Goal: Use online tool/utility: Utilize a website feature to perform a specific function

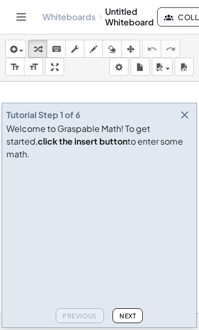
click at [190, 121] on icon "button" at bounding box center [184, 115] width 13 height 13
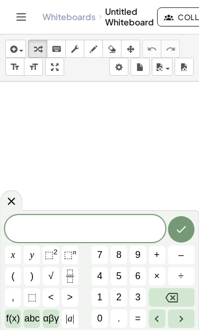
click at [101, 280] on span "4" at bounding box center [99, 276] width 5 height 14
click at [76, 280] on icon "Fraction" at bounding box center [69, 276] width 13 height 13
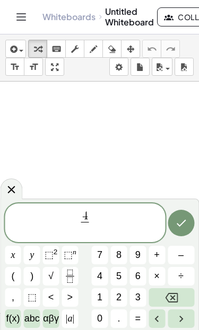
click at [123, 280] on button "5" at bounding box center [119, 276] width 16 height 19
click at [182, 317] on icon "Right arrow" at bounding box center [180, 318] width 13 height 13
click at [160, 276] on button "×" at bounding box center [156, 276] width 16 height 19
click at [106, 277] on button "4" at bounding box center [100, 276] width 16 height 19
click at [108, 279] on div "4 5 ​ · 4 ​ x y ⬚ 2 ⬚ n 7 8 9 + – ( ) √ 4 5 6 × ÷ , ⬚ < > 1 2 3 f(x) abc αβγ | …" at bounding box center [99, 265] width 189 height 125
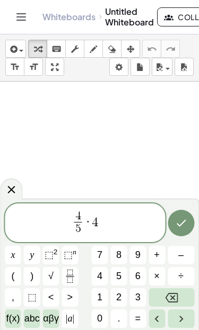
click at [123, 276] on button "5" at bounding box center [119, 276] width 16 height 19
click at [177, 225] on icon "Done" at bounding box center [181, 223] width 10 height 7
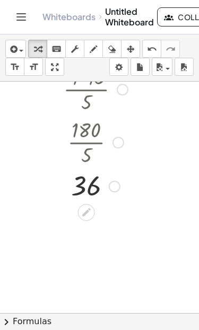
scroll to position [33, 0]
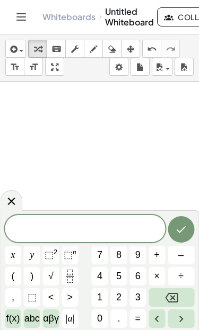
click at [137, 298] on span "3" at bounding box center [137, 297] width 5 height 14
click at [66, 277] on icon "Fraction" at bounding box center [69, 276] width 13 height 13
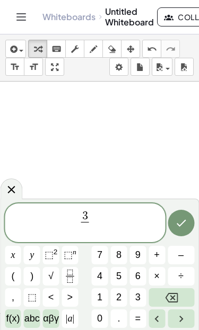
click at [119, 252] on span "8" at bounding box center [118, 255] width 5 height 14
click at [177, 317] on icon "Right arrow" at bounding box center [180, 318] width 13 height 13
click at [158, 272] on span "×" at bounding box center [157, 276] width 6 height 14
click at [118, 254] on span "8" at bounding box center [118, 255] width 5 height 14
click at [175, 297] on icon "Backspace" at bounding box center [171, 297] width 13 height 13
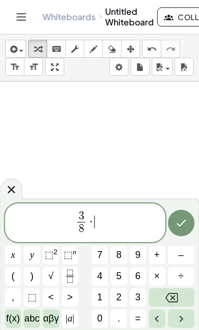
click at [97, 295] on span "1" at bounding box center [99, 297] width 5 height 14
click at [146, 271] on button "6" at bounding box center [137, 276] width 16 height 19
click at [174, 226] on icon "Done" at bounding box center [180, 223] width 13 height 13
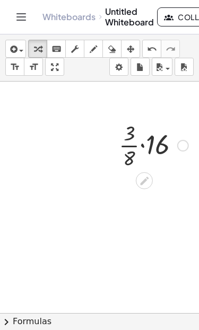
scroll to position [127, 7]
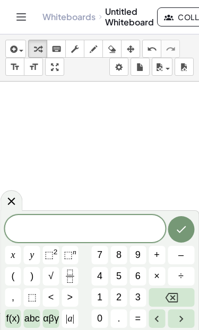
click at [98, 296] on span "1" at bounding box center [99, 297] width 5 height 14
click at [97, 296] on span "1" at bounding box center [99, 297] width 5 height 14
click at [177, 300] on icon "Backspace" at bounding box center [171, 298] width 13 height 10
click at [74, 278] on icon "Fraction" at bounding box center [69, 276] width 13 height 13
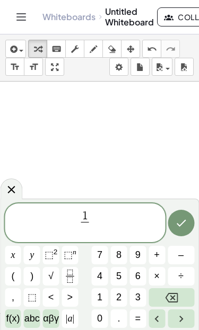
click at [173, 299] on icon "Backspace" at bounding box center [171, 297] width 13 height 13
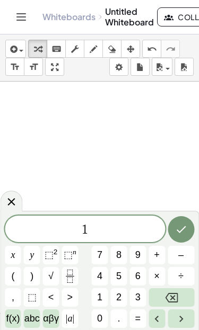
click at [98, 317] on span "0" at bounding box center [99, 318] width 5 height 14
click at [74, 279] on icon "Fraction" at bounding box center [69, 276] width 13 height 13
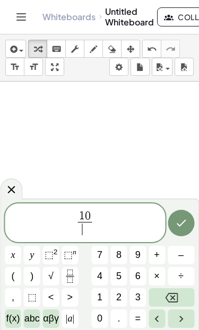
click at [96, 300] on button "1" at bounding box center [100, 297] width 16 height 19
click at [96, 299] on button "1" at bounding box center [100, 297] width 16 height 19
click at [177, 296] on icon "Backspace" at bounding box center [171, 298] width 13 height 10
click at [101, 274] on span "4" at bounding box center [99, 276] width 5 height 14
click at [173, 223] on button "Done" at bounding box center [180, 223] width 26 height 26
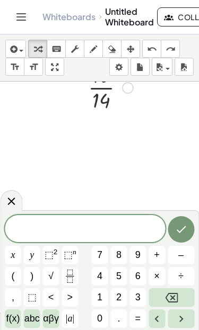
scroll to position [184, 0]
click at [101, 226] on span at bounding box center [85, 229] width 160 height 16
click at [137, 301] on span "3" at bounding box center [137, 297] width 5 height 14
click at [157, 274] on span "×" at bounding box center [157, 276] width 6 height 14
click at [98, 256] on span "7" at bounding box center [99, 255] width 5 height 14
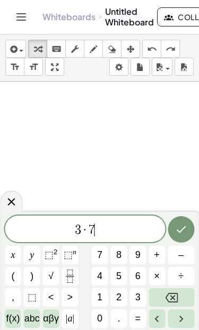
click at [71, 283] on button "Fraction" at bounding box center [69, 276] width 16 height 19
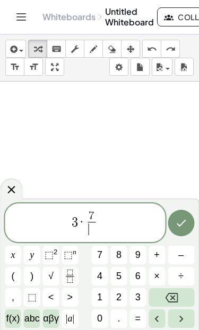
click at [173, 295] on icon "Backspace" at bounding box center [171, 297] width 13 height 13
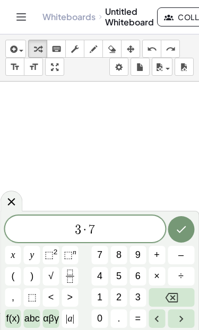
click at [155, 318] on icon "Left arrow" at bounding box center [156, 318] width 13 height 13
click at [152, 317] on icon "Left arrow" at bounding box center [156, 318] width 13 height 13
click at [72, 275] on icon "Fraction" at bounding box center [69, 276] width 13 height 13
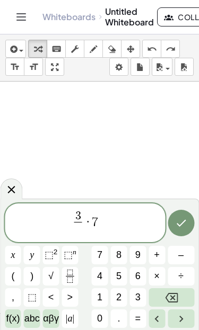
click at [98, 297] on span "1" at bounding box center [99, 297] width 5 height 14
click at [170, 295] on icon "Backspace" at bounding box center [171, 298] width 13 height 10
click at [118, 278] on span "5" at bounding box center [118, 276] width 5 height 14
click at [153, 312] on icon "Left arrow" at bounding box center [156, 318] width 13 height 13
click at [149, 313] on button "Left arrow" at bounding box center [156, 318] width 16 height 19
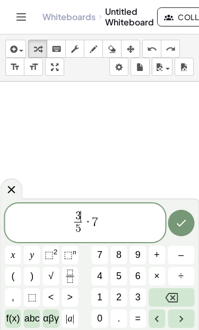
click at [152, 317] on icon "Left arrow" at bounding box center [156, 318] width 13 height 13
click at [150, 314] on icon "Left arrow" at bounding box center [156, 318] width 13 height 13
click at [184, 253] on button "–" at bounding box center [180, 255] width 26 height 19
click at [179, 218] on icon "Done" at bounding box center [180, 223] width 13 height 13
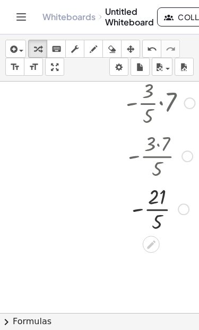
scroll to position [205, 46]
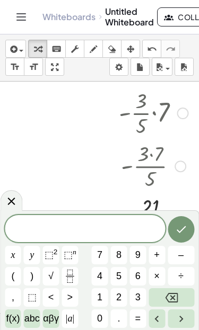
click at [121, 252] on span "8" at bounding box center [118, 255] width 5 height 14
click at [180, 275] on span "÷" at bounding box center [180, 276] width 5 height 14
click at [168, 299] on icon "Backspace" at bounding box center [171, 297] width 13 height 13
click at [73, 275] on icon "Fraction" at bounding box center [69, 276] width 13 height 13
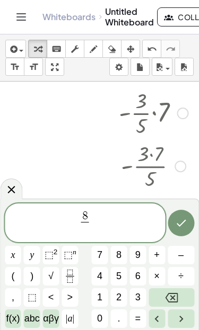
click at [137, 255] on span "9" at bounding box center [137, 255] width 5 height 14
click at [182, 317] on icon "Right arrow" at bounding box center [180, 318] width 13 height 13
click at [159, 273] on span "×" at bounding box center [157, 276] width 6 height 14
click at [14, 273] on span "(" at bounding box center [12, 276] width 3 height 14
click at [183, 252] on span "–" at bounding box center [180, 255] width 5 height 14
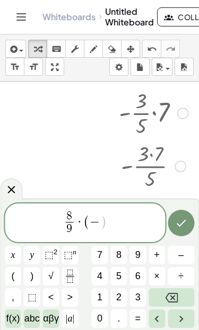
click at [99, 293] on span "1" at bounding box center [99, 297] width 5 height 14
click at [70, 276] on icon "Fraction" at bounding box center [69, 276] width 13 height 13
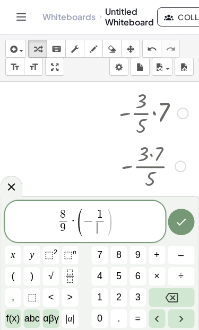
click at [120, 254] on span "8" at bounding box center [118, 255] width 5 height 14
click at [35, 275] on button ")" at bounding box center [32, 276] width 16 height 19
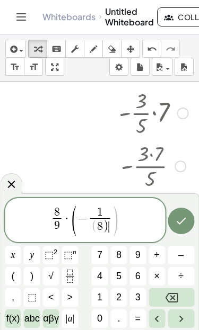
click at [178, 228] on button "Done" at bounding box center [180, 221] width 26 height 26
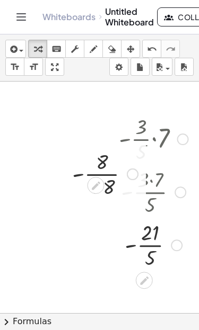
scroll to position [178, 46]
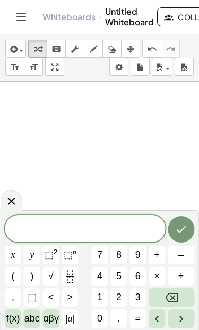
click at [101, 296] on span "1" at bounding box center [99, 297] width 5 height 14
click at [100, 296] on span "1" at bounding box center [99, 297] width 5 height 14
click at [140, 315] on span "=" at bounding box center [138, 318] width 6 height 14
click at [118, 258] on span "8" at bounding box center [118, 255] width 5 height 14
click at [11, 255] on span "x" at bounding box center [13, 255] width 4 height 14
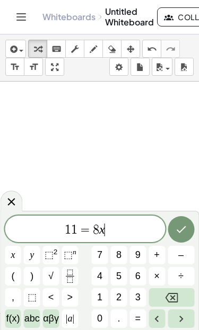
click at [154, 254] on span "+" at bounding box center [157, 255] width 6 height 14
click at [116, 301] on span "2" at bounding box center [118, 297] width 5 height 14
click at [175, 234] on icon "Done" at bounding box center [180, 229] width 13 height 13
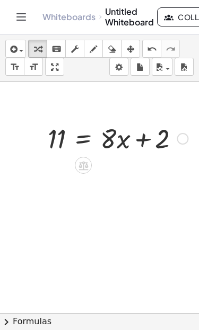
scroll to position [205, 101]
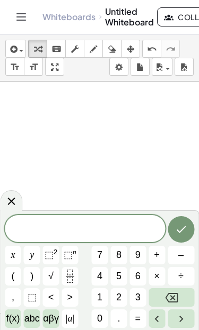
click at [95, 294] on button "1" at bounding box center [100, 297] width 16 height 19
click at [170, 299] on icon "Backspace" at bounding box center [171, 297] width 13 height 13
click at [100, 320] on span "0" at bounding box center [99, 318] width 5 height 14
click at [138, 319] on span "=" at bounding box center [138, 318] width 6 height 14
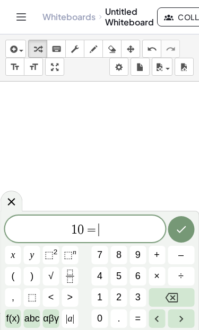
click at [119, 255] on span "8" at bounding box center [118, 255] width 5 height 14
click at [13, 273] on span "(" at bounding box center [12, 276] width 3 height 14
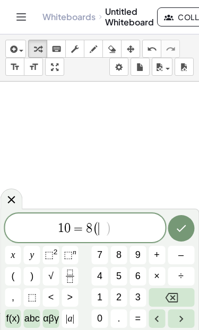
click at [12, 273] on span "(" at bounding box center [12, 276] width 3 height 14
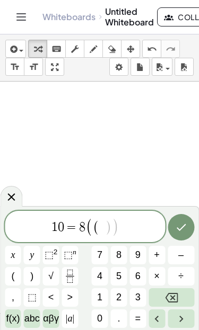
click at [180, 297] on button "Backspace" at bounding box center [171, 297] width 46 height 19
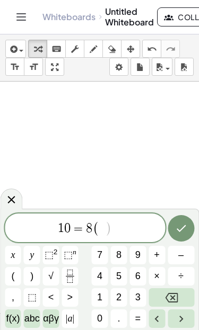
click at [183, 255] on button "–" at bounding box center [180, 255] width 26 height 19
click at [118, 296] on span "2" at bounding box center [118, 297] width 5 height 14
click at [33, 281] on span ")" at bounding box center [31, 276] width 3 height 14
click at [154, 260] on span "+" at bounding box center [157, 255] width 6 height 14
click at [118, 297] on span "2" at bounding box center [118, 297] width 5 height 14
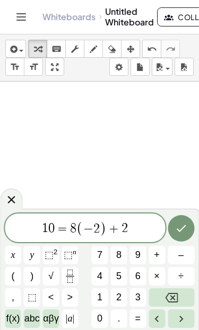
click at [48, 228] on span "1 0 = 8 ( − 2 ) + 2 ​" at bounding box center [85, 228] width 160 height 17
click at [49, 230] on span "0" at bounding box center [51, 228] width 6 height 13
click at [52, 231] on span "0" at bounding box center [51, 228] width 6 height 13
click at [177, 233] on icon "Done" at bounding box center [180, 228] width 13 height 13
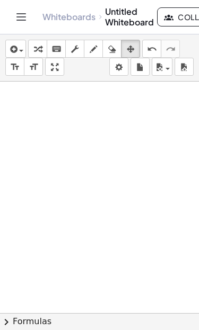
scroll to position [193, 34]
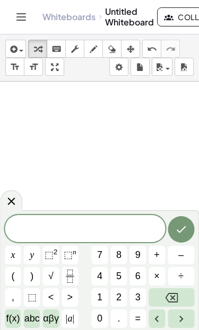
click at [139, 277] on span "6" at bounding box center [137, 276] width 5 height 14
click at [140, 319] on span "=" at bounding box center [138, 318] width 6 height 14
click at [102, 300] on span "1" at bounding box center [99, 297] width 5 height 14
click at [183, 256] on button "–" at bounding box center [180, 255] width 26 height 19
click at [119, 275] on span "5" at bounding box center [118, 276] width 5 height 14
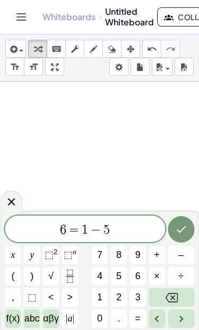
click at [14, 275] on span "(" at bounding box center [12, 276] width 3 height 14
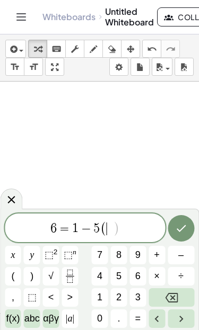
click at [183, 253] on button "–" at bounding box center [180, 255] width 26 height 19
click at [131, 253] on button "9" at bounding box center [137, 255] width 16 height 19
click at [32, 277] on span ")" at bounding box center [31, 276] width 3 height 14
click at [175, 226] on icon "Done" at bounding box center [180, 228] width 13 height 13
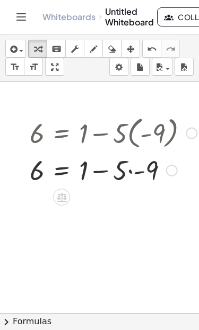
click at [129, 139] on div at bounding box center [112, 132] width 177 height 39
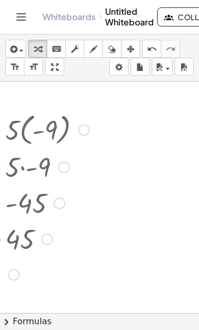
scroll to position [191, 142]
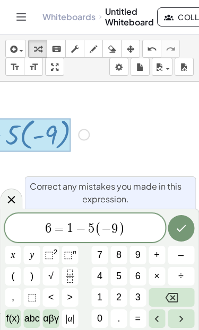
click at [115, 227] on span "9" at bounding box center [114, 228] width 6 height 13
click at [176, 300] on icon "Backspace" at bounding box center [171, 297] width 13 height 13
click at [175, 298] on icon "Backspace" at bounding box center [171, 297] width 13 height 13
click at [101, 253] on span "7" at bounding box center [99, 255] width 5 height 14
click at [175, 229] on icon "Done" at bounding box center [180, 228] width 13 height 13
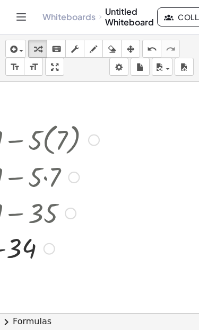
scroll to position [185, 123]
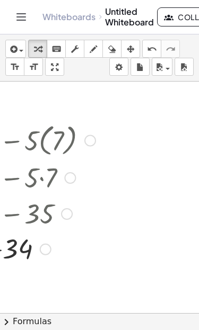
click at [85, 140] on div "Go back to this line Copy line as LaTeX Copy derivation as LaTeX" at bounding box center [90, 141] width 12 height 12
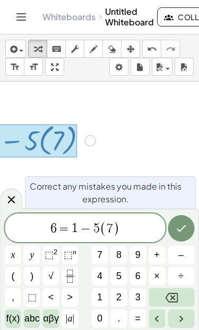
click at [107, 231] on span "7" at bounding box center [109, 228] width 6 height 13
click at [185, 320] on icon "Right arrow" at bounding box center [180, 318] width 13 height 13
click at [176, 298] on icon "Backspace" at bounding box center [171, 297] width 13 height 13
click at [182, 252] on span "–" at bounding box center [180, 255] width 5 height 14
click at [101, 295] on span "1" at bounding box center [99, 297] width 5 height 14
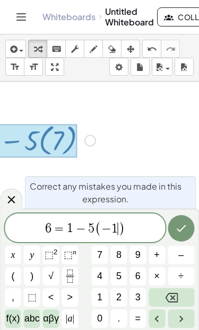
click at [174, 229] on button "Done" at bounding box center [180, 228] width 26 height 26
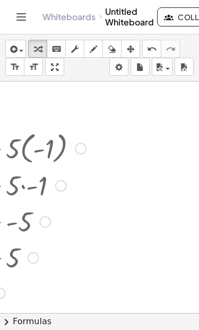
scroll to position [177, 142]
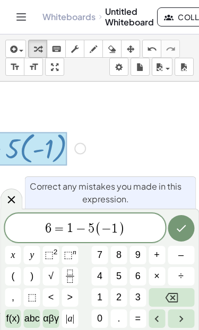
click at [113, 232] on span "1" at bounding box center [114, 228] width 6 height 13
click at [188, 322] on button "Right arrow" at bounding box center [180, 318] width 26 height 19
click at [179, 306] on button "Backspace" at bounding box center [171, 297] width 46 height 19
click at [122, 278] on button "5" at bounding box center [119, 276] width 16 height 19
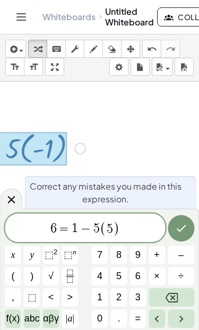
click at [181, 236] on button "Done" at bounding box center [180, 228] width 26 height 26
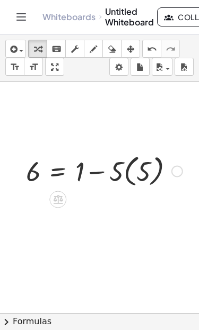
scroll to position [155, 38]
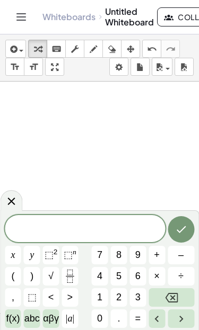
click at [32, 262] on button "y" at bounding box center [32, 255] width 16 height 19
click at [70, 279] on icon "Fraction" at bounding box center [69, 276] width 13 height 13
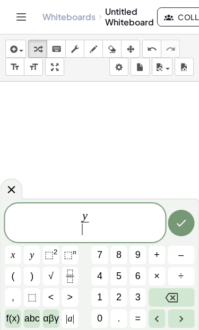
click at [119, 262] on span "8" at bounding box center [118, 255] width 5 height 14
click at [184, 255] on button "–" at bounding box center [180, 255] width 26 height 19
click at [117, 296] on span "2" at bounding box center [118, 297] width 5 height 14
click at [174, 294] on icon "Backspace" at bounding box center [171, 297] width 13 height 13
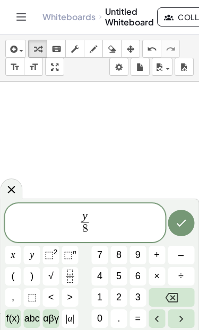
click at [183, 319] on icon "Right arrow" at bounding box center [180, 318] width 13 height 13
click at [182, 259] on span "–" at bounding box center [180, 255] width 5 height 14
click at [121, 298] on button "2" at bounding box center [119, 297] width 16 height 19
click at [136, 318] on span "=" at bounding box center [138, 318] width 6 height 14
click at [138, 277] on span "6" at bounding box center [137, 276] width 5 height 14
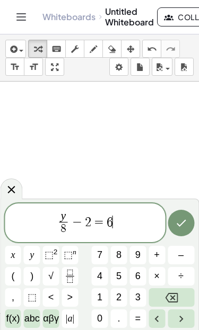
click at [178, 223] on icon "Done" at bounding box center [180, 223] width 13 height 13
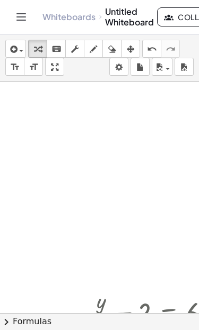
scroll to position [104, 70]
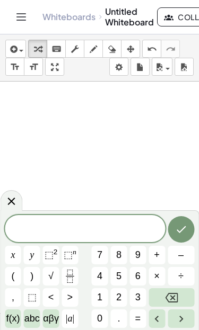
click at [118, 276] on span "5" at bounding box center [118, 276] width 5 height 14
click at [139, 296] on span "3" at bounding box center [137, 297] width 5 height 14
click at [185, 276] on button "÷" at bounding box center [180, 276] width 26 height 19
click at [141, 300] on button "3" at bounding box center [137, 297] width 16 height 19
click at [183, 231] on icon "Done" at bounding box center [180, 229] width 13 height 13
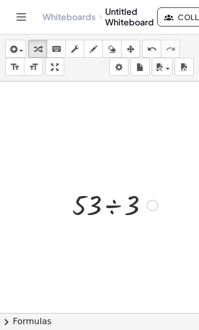
scroll to position [93, 142]
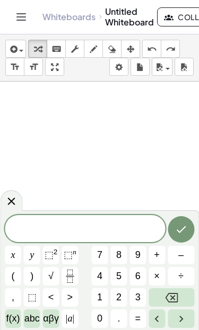
click at [119, 275] on span "5" at bounding box center [118, 276] width 5 height 14
click at [67, 274] on icon "Fraction" at bounding box center [69, 272] width 5 height 5
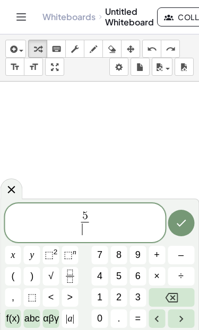
click at [136, 254] on span "9" at bounding box center [137, 255] width 5 height 14
click at [183, 316] on icon "Right arrow" at bounding box center [180, 318] width 13 height 13
click at [160, 255] on button "+" at bounding box center [156, 255] width 16 height 19
click at [97, 298] on span "1" at bounding box center [99, 297] width 5 height 14
click at [102, 295] on span "1" at bounding box center [99, 297] width 5 height 14
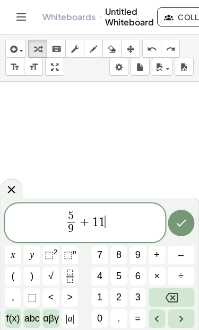
click at [77, 276] on button "Fraction" at bounding box center [69, 276] width 16 height 19
click at [100, 295] on span "1" at bounding box center [99, 297] width 5 height 14
click at [125, 298] on button "2" at bounding box center [119, 297] width 16 height 19
click at [184, 229] on icon "Done" at bounding box center [180, 223] width 13 height 13
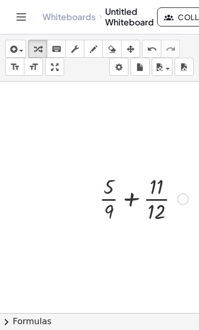
scroll to position [94, 142]
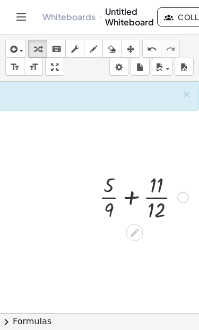
click at [132, 235] on icon at bounding box center [134, 232] width 8 height 8
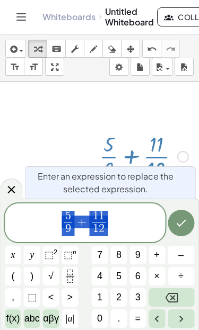
scroll to position [136, 142]
click at [174, 225] on button "Done" at bounding box center [180, 223] width 26 height 26
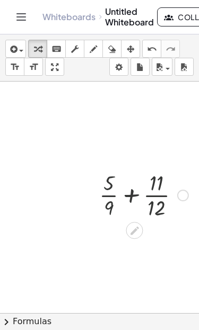
scroll to position [94, 142]
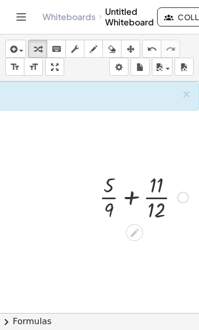
click at [188, 96] on span "×" at bounding box center [186, 94] width 10 height 13
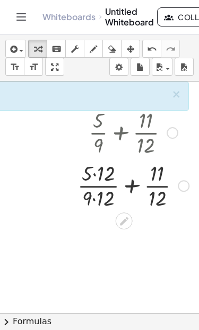
scroll to position [159, 153]
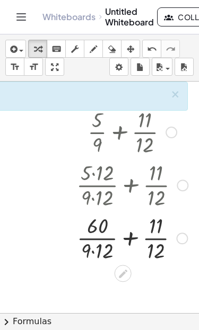
click at [100, 207] on div at bounding box center [132, 184] width 122 height 53
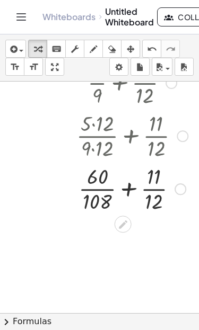
scroll to position [209, 153]
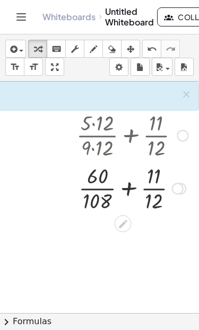
click at [116, 227] on div at bounding box center [122, 223] width 17 height 17
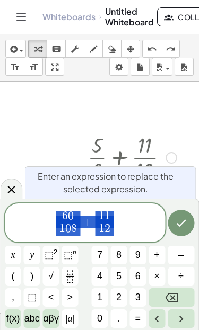
scroll to position [133, 153]
click at [183, 223] on icon "Done" at bounding box center [180, 223] width 13 height 13
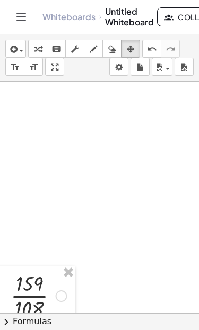
scroll to position [230, 133]
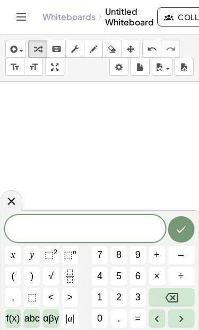
click at [138, 256] on span "9" at bounding box center [137, 255] width 5 height 14
click at [101, 294] on span "1" at bounding box center [99, 297] width 5 height 14
click at [100, 294] on span "1" at bounding box center [99, 297] width 5 height 14
click at [177, 300] on icon "Backspace" at bounding box center [171, 298] width 13 height 10
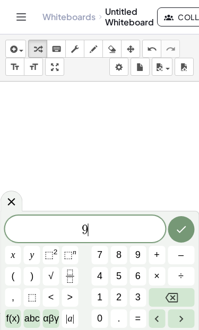
click at [70, 282] on icon "Fraction" at bounding box center [69, 276] width 13 height 13
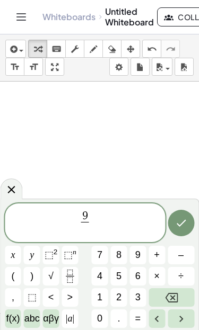
click at [98, 301] on span "1" at bounding box center [99, 297] width 5 height 14
click at [187, 316] on button "Right arrow" at bounding box center [180, 318] width 26 height 19
click at [185, 252] on button "–" at bounding box center [180, 255] width 26 height 19
click at [137, 295] on span "3" at bounding box center [137, 297] width 5 height 14
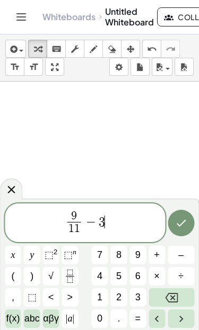
click at [74, 279] on icon "Fraction" at bounding box center [69, 276] width 13 height 13
click at [120, 256] on span "8" at bounding box center [118, 255] width 5 height 14
click at [175, 226] on icon "Done" at bounding box center [180, 223] width 13 height 13
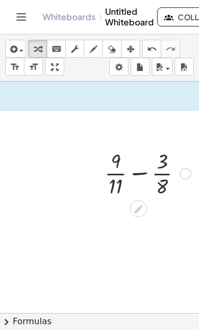
click at [137, 210] on icon at bounding box center [138, 208] width 8 height 8
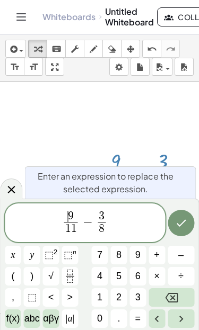
click at [75, 231] on span "1" at bounding box center [74, 229] width 6 height 12
click at [175, 293] on icon "Backspace" at bounding box center [171, 298] width 13 height 10
click at [97, 316] on span "0" at bounding box center [99, 318] width 5 height 14
click at [180, 229] on icon "Done" at bounding box center [180, 223] width 13 height 13
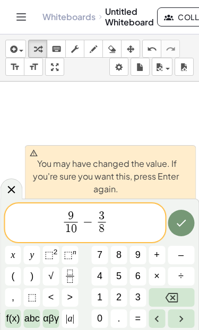
click at [176, 232] on button "Done" at bounding box center [180, 223] width 26 height 26
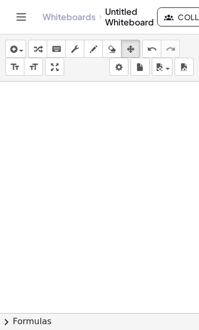
scroll to position [186, 157]
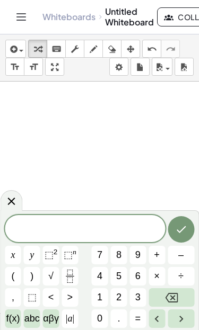
click at [182, 255] on span "–" at bounding box center [180, 255] width 5 height 14
click at [93, 298] on button "1" at bounding box center [100, 297] width 16 height 19
click at [170, 294] on icon "Backspace" at bounding box center [171, 297] width 13 height 13
click at [136, 299] on span "3" at bounding box center [137, 297] width 5 height 14
click at [70, 278] on icon "Fraction" at bounding box center [69, 276] width 13 height 13
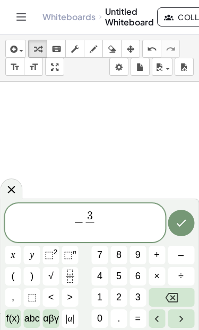
click at [96, 275] on button "4" at bounding box center [100, 276] width 16 height 19
click at [183, 317] on icon "Right arrow" at bounding box center [180, 318] width 13 height 13
click at [181, 258] on span "–" at bounding box center [180, 255] width 5 height 14
click at [100, 299] on span "1" at bounding box center [99, 297] width 5 height 14
click at [71, 279] on icon "Fraction" at bounding box center [69, 276] width 13 height 13
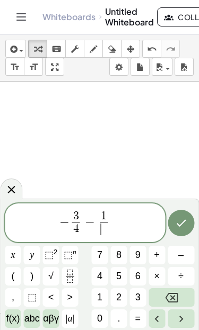
click at [116, 297] on span "2" at bounding box center [118, 297] width 5 height 14
click at [173, 225] on button "Done" at bounding box center [180, 223] width 26 height 26
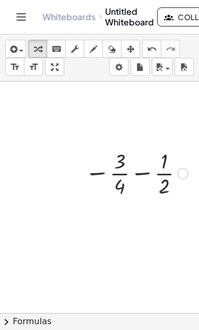
scroll to position [185, 189]
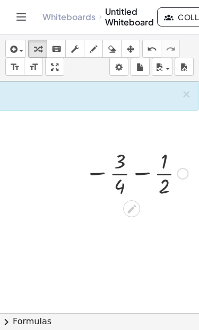
click at [129, 213] on icon at bounding box center [131, 208] width 8 height 8
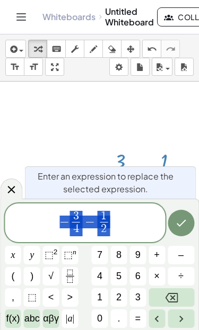
click at [121, 221] on span "− 3 4 ​ − 1 2 ​" at bounding box center [85, 224] width 160 height 28
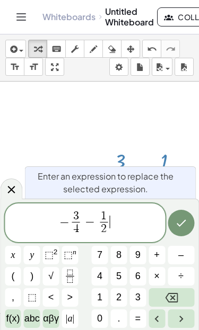
click at [150, 322] on icon "Left arrow" at bounding box center [156, 318] width 13 height 13
click at [175, 294] on icon "Backspace" at bounding box center [171, 297] width 13 height 13
click at [94, 275] on button "4" at bounding box center [100, 276] width 16 height 19
click at [157, 326] on button "Left arrow" at bounding box center [156, 318] width 16 height 19
click at [157, 325] on button "Left arrow" at bounding box center [156, 318] width 16 height 19
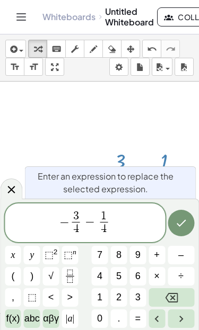
click at [176, 297] on icon "Backspace" at bounding box center [171, 297] width 13 height 13
click at [120, 298] on span "2" at bounding box center [118, 297] width 5 height 14
click at [175, 223] on icon "Done" at bounding box center [180, 223] width 13 height 13
